Goal: Task Accomplishment & Management: Use online tool/utility

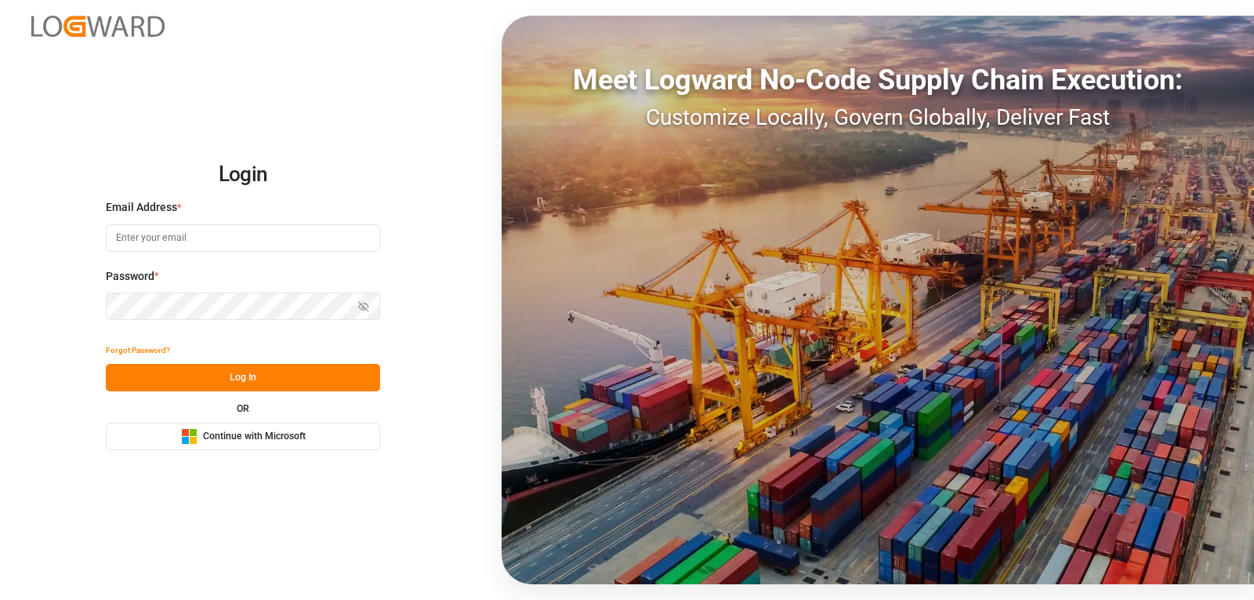
click at [227, 438] on span "Continue with Microsoft" at bounding box center [254, 437] width 103 height 14
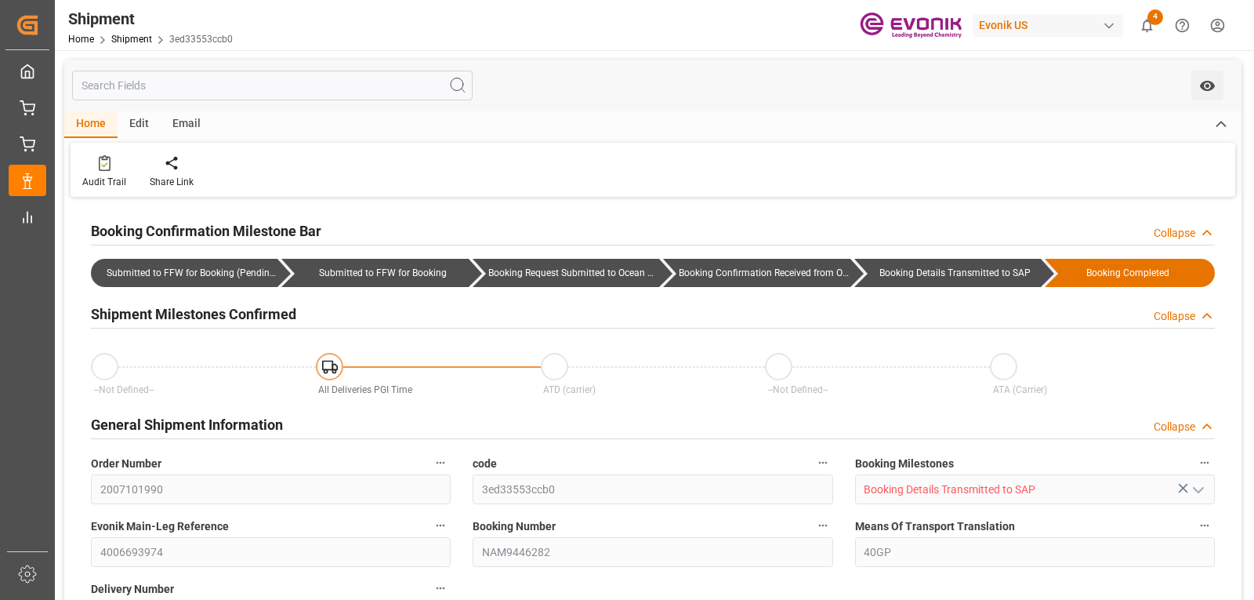
type input "CMACGM"
type input "CMA CGM Group"
type input "6.6"
type input "08-14-2025 16:23"
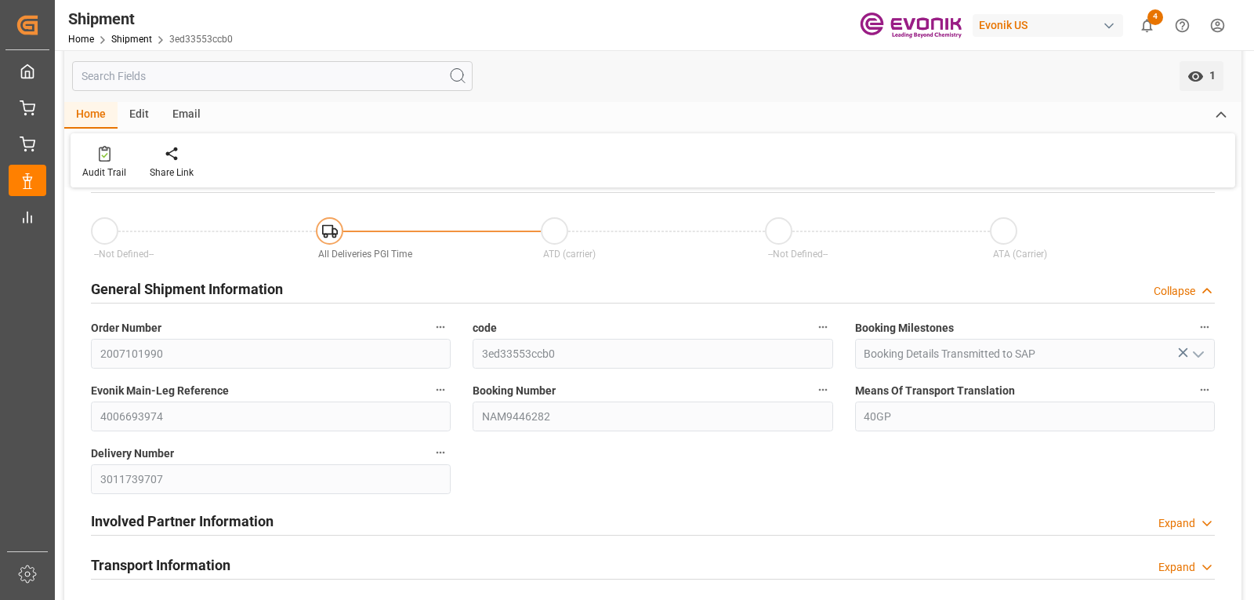
scroll to position [157, 0]
